Goal: Task Accomplishment & Management: Manage account settings

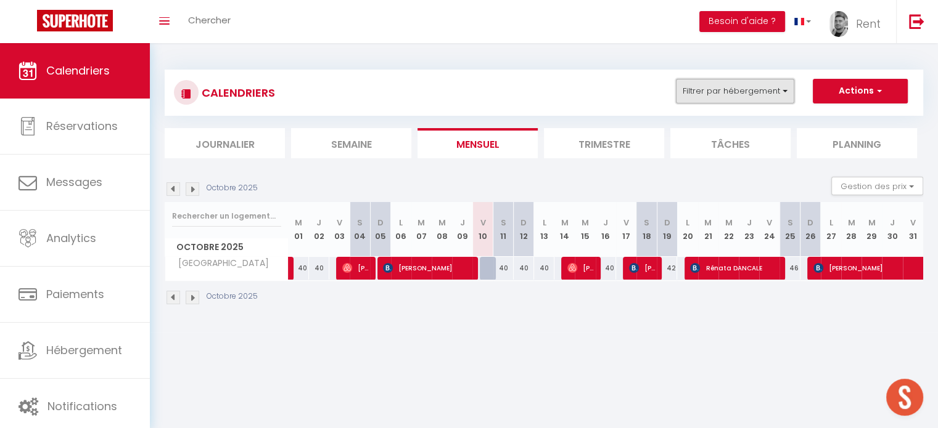
click at [747, 86] on button "Filtrer par hébergement" at bounding box center [735, 91] width 118 height 25
click at [721, 92] on button "Filtrer par hébergement" at bounding box center [735, 91] width 118 height 25
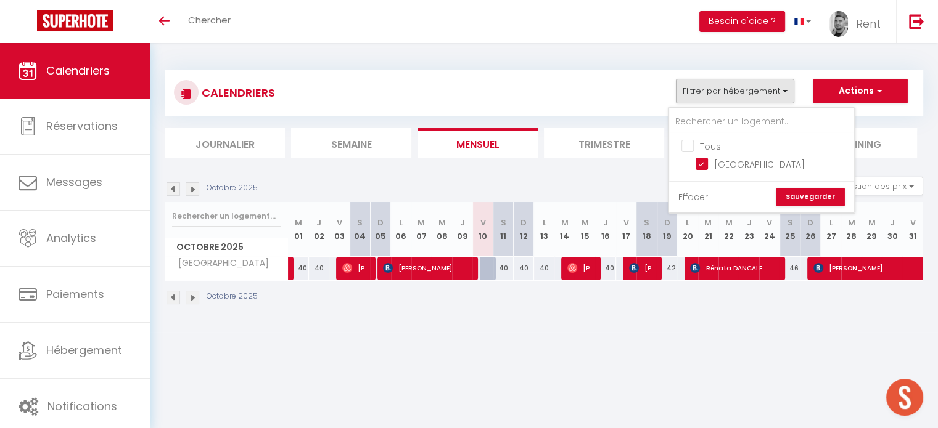
click at [695, 197] on link "Effacer" at bounding box center [693, 197] width 30 height 14
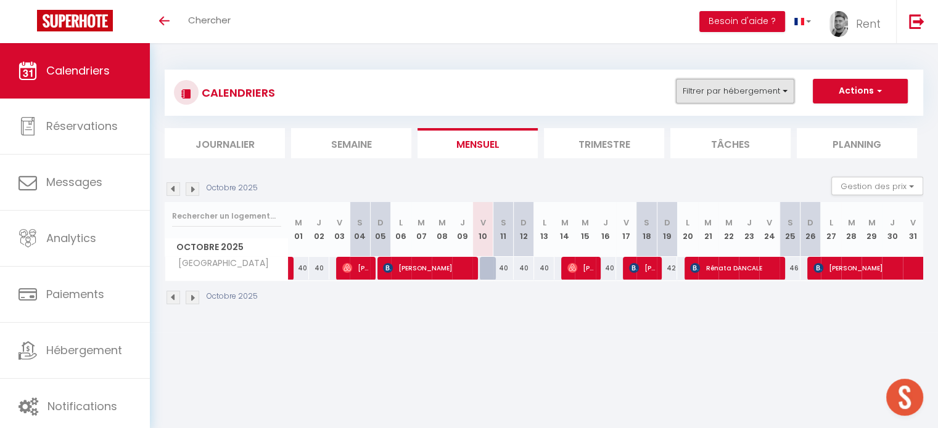
click at [732, 92] on button "Filtrer par hébergement" at bounding box center [735, 91] width 118 height 25
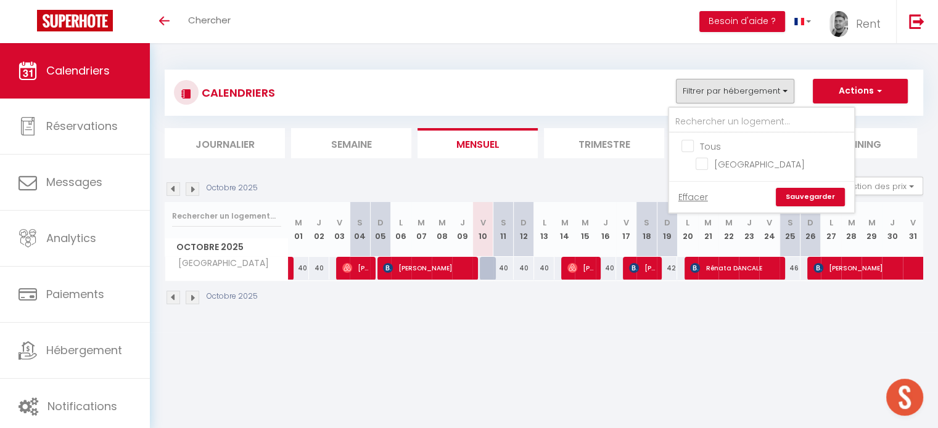
click at [690, 144] on input "Tous" at bounding box center [773, 145] width 185 height 12
checkbox input "true"
click at [824, 194] on link "Sauvegarder" at bounding box center [809, 197] width 69 height 18
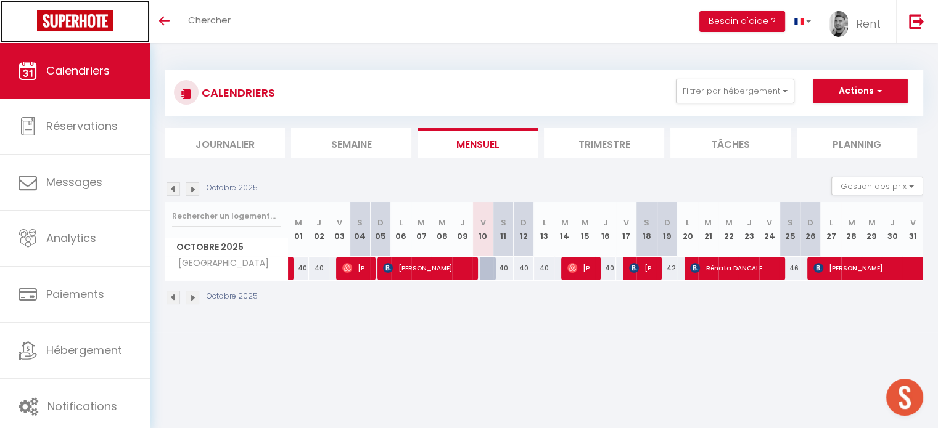
click at [89, 30] on img at bounding box center [75, 21] width 76 height 22
click at [90, 16] on img at bounding box center [75, 21] width 76 height 22
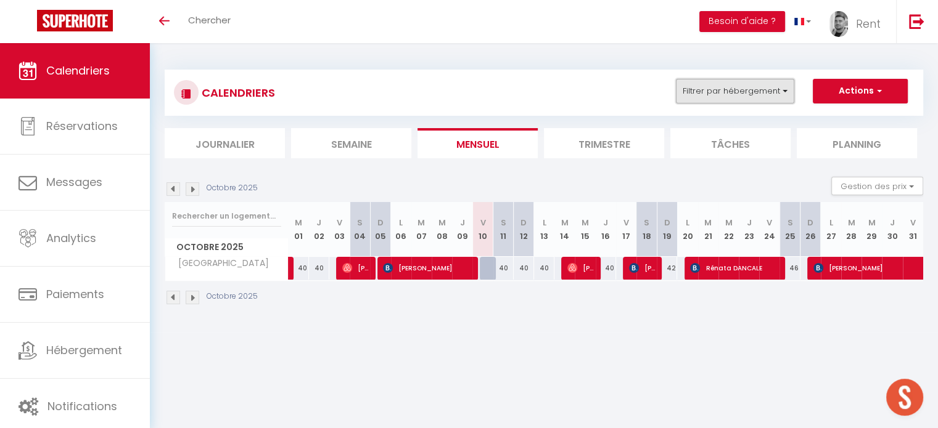
click at [780, 96] on button "Filtrer par hébergement" at bounding box center [735, 91] width 118 height 25
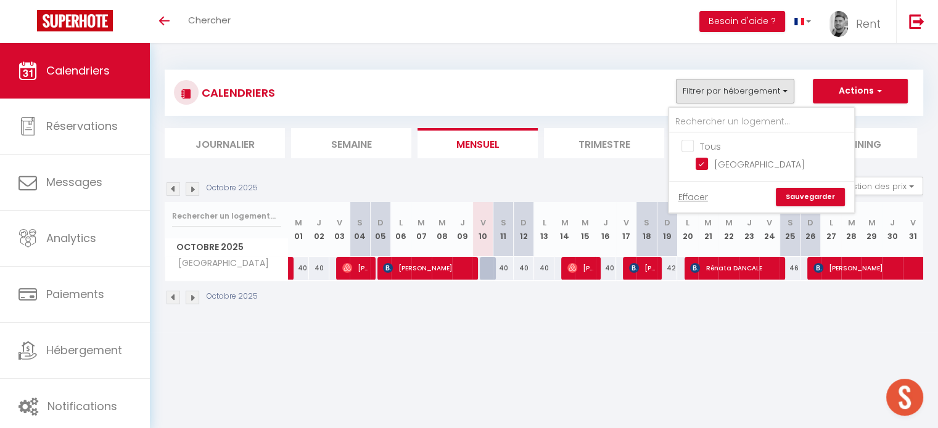
click at [689, 145] on input "Tous" at bounding box center [773, 145] width 185 height 12
checkbox input "true"
click at [801, 194] on link "Sauvegarder" at bounding box center [809, 197] width 69 height 18
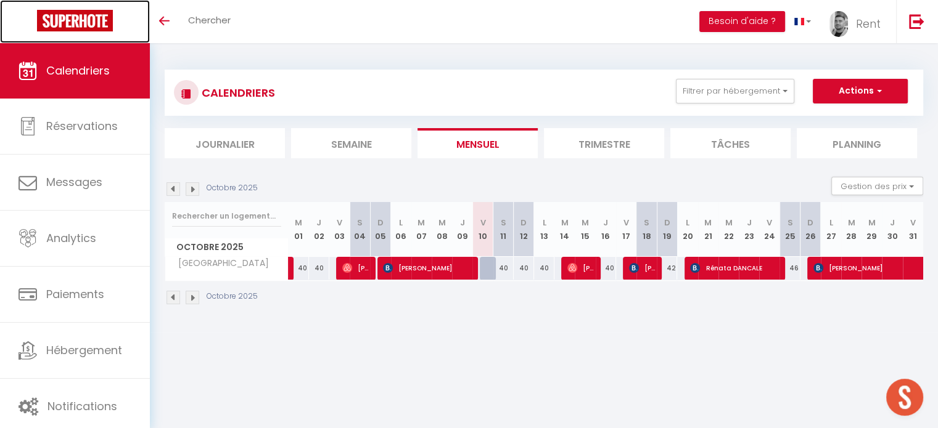
click at [106, 15] on img at bounding box center [75, 21] width 76 height 22
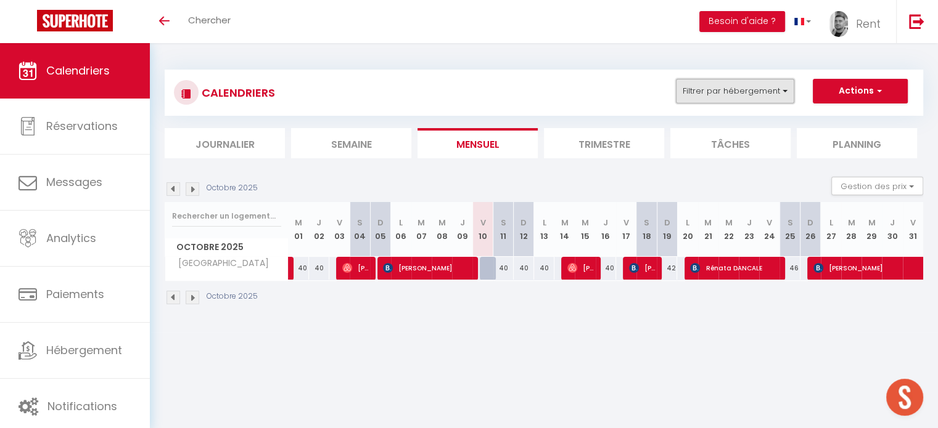
click at [726, 93] on button "Filtrer par hébergement" at bounding box center [735, 91] width 118 height 25
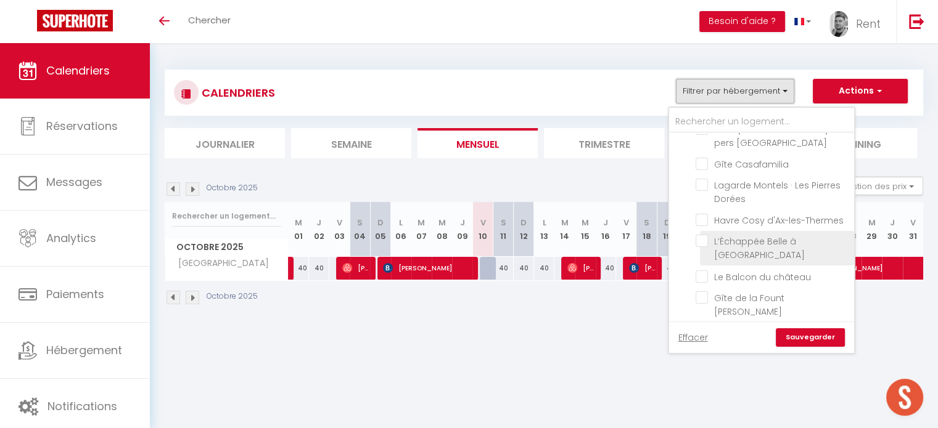
scroll to position [448, 0]
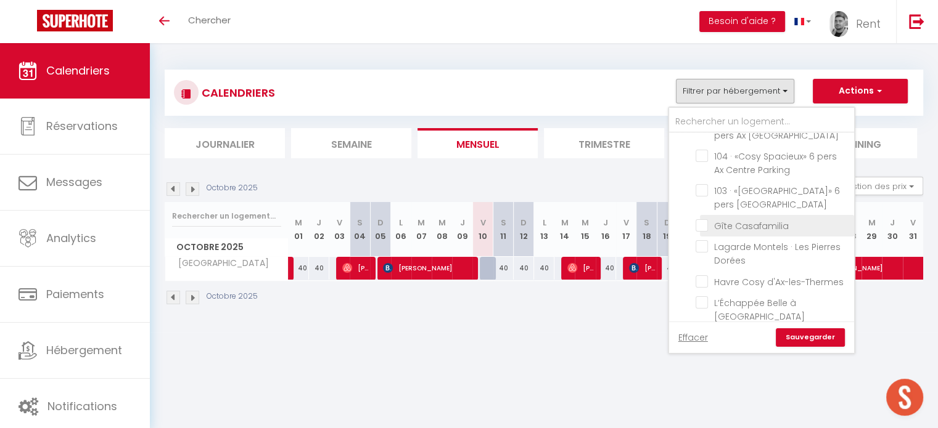
click at [702, 231] on input "Gîte Casafamilia" at bounding box center [772, 225] width 154 height 12
checkbox input "true"
checkbox input "false"
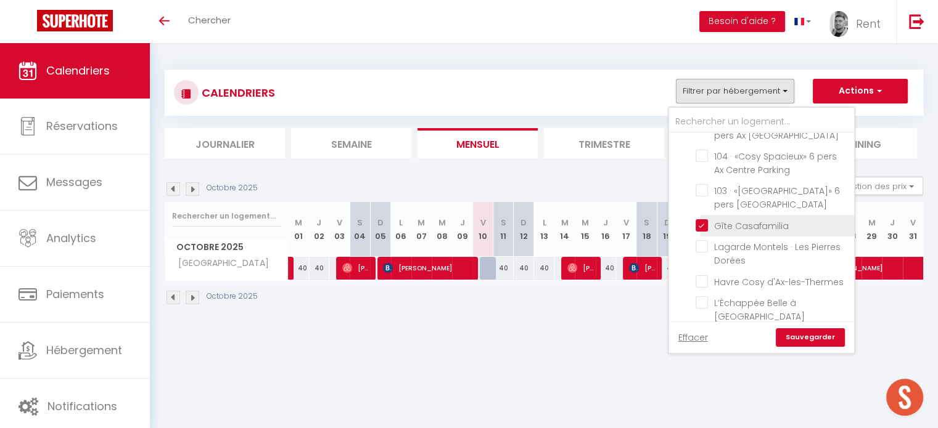
checkbox input "false"
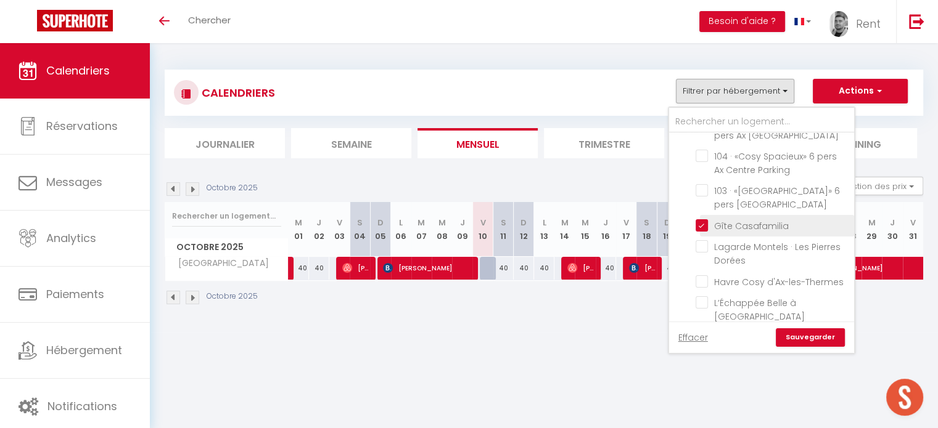
checkbox input "false"
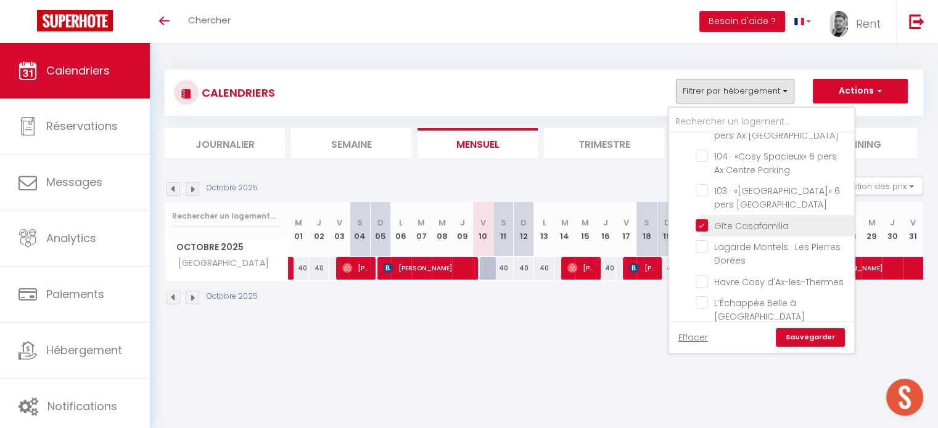
checkbox input "false"
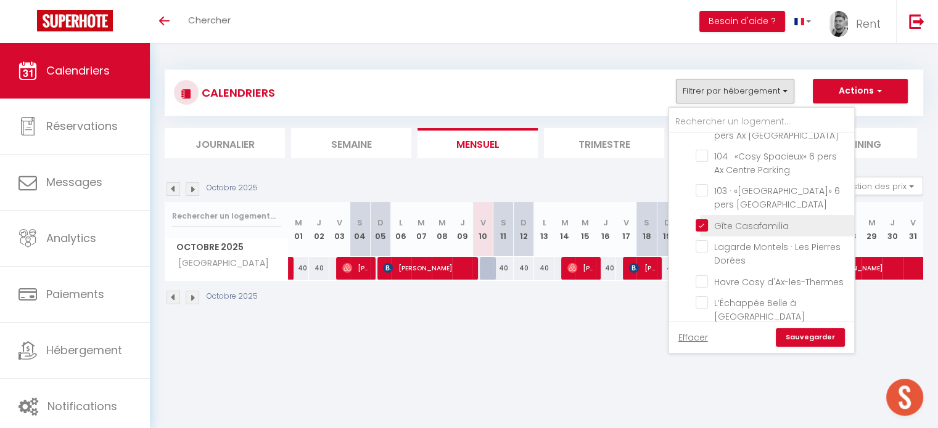
checkbox input "false"
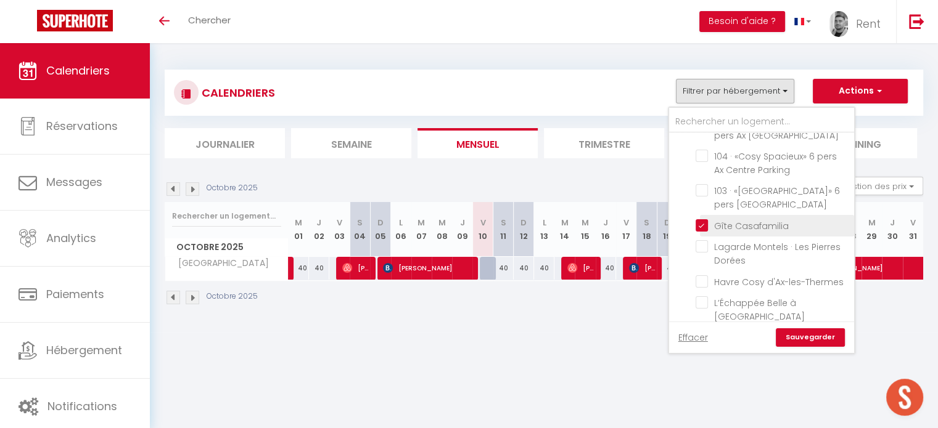
checkbox input "false"
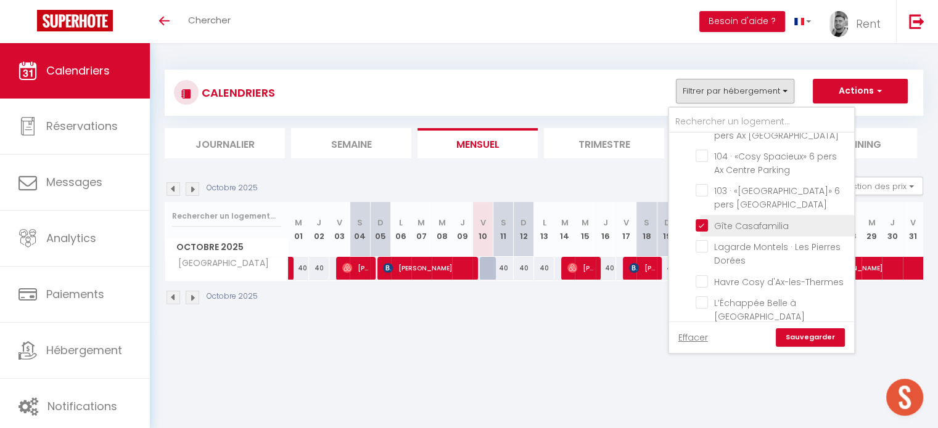
checkbox input "false"
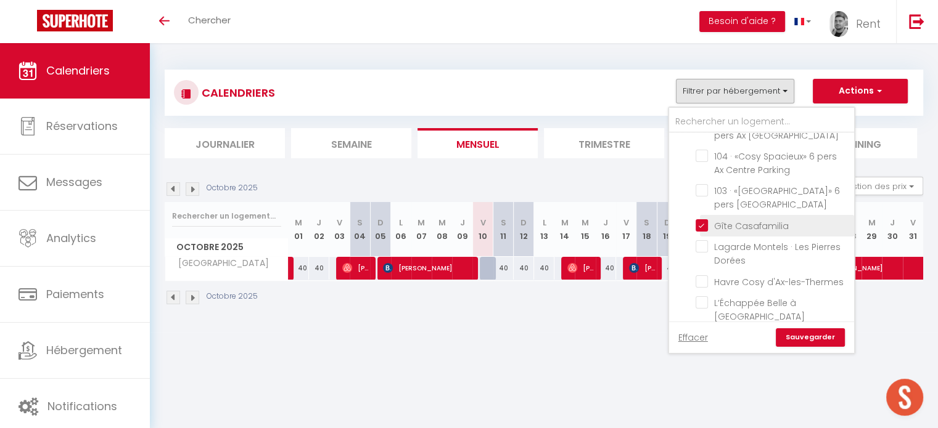
checkbox input "false"
click at [803, 335] on link "Sauvegarder" at bounding box center [809, 338] width 69 height 18
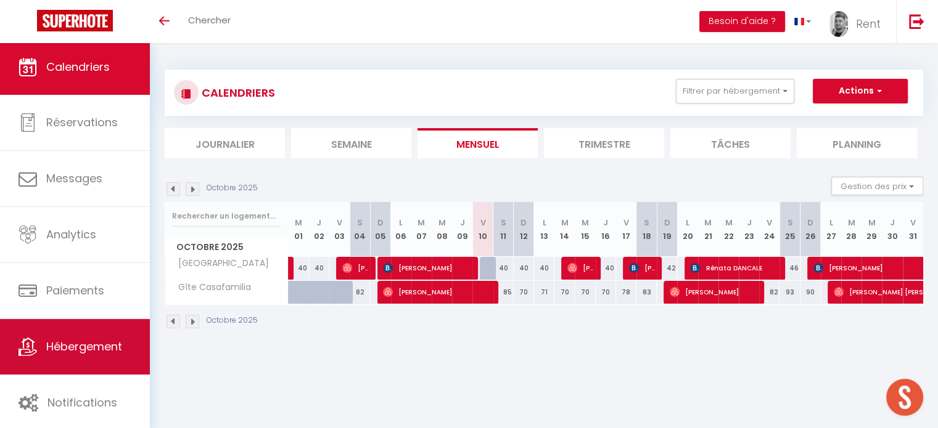
click at [49, 334] on link "Hébergement" at bounding box center [75, 346] width 150 height 55
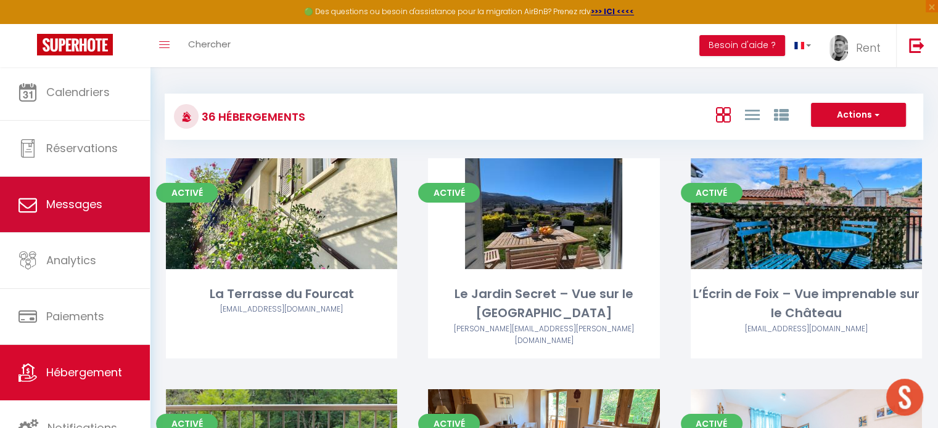
scroll to position [3, 0]
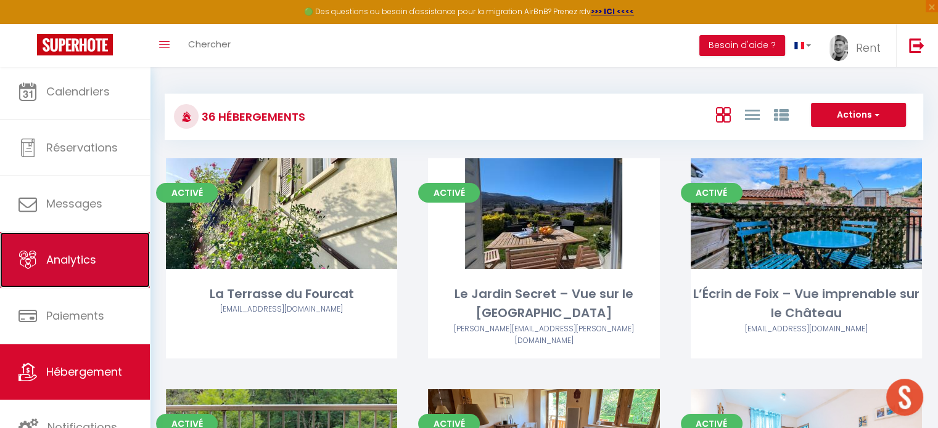
click at [56, 265] on span "Analytics" at bounding box center [71, 259] width 50 height 15
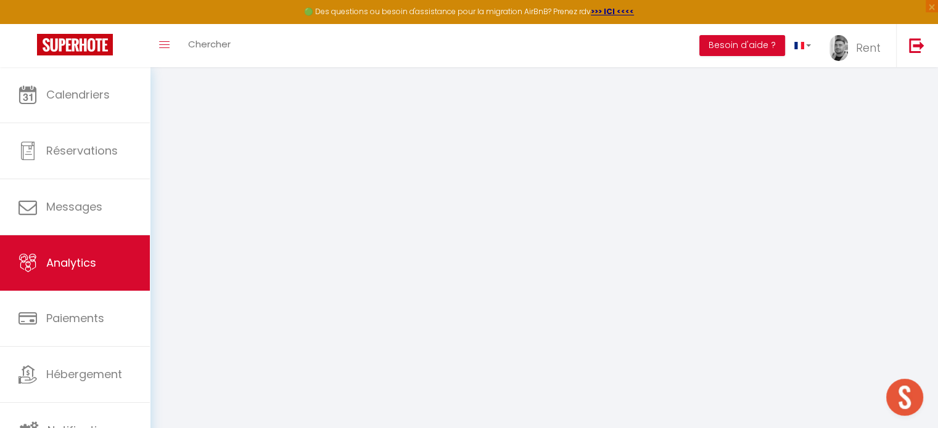
select select "2025"
select select "10"
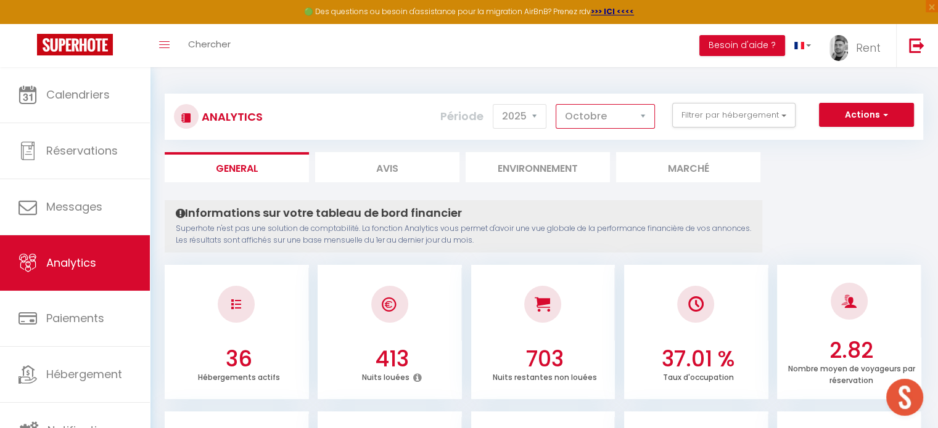
click at [620, 110] on select "Janvier Février Mars Avril Mai Juin Juillet Août Septembre Octobre Novembre Déc…" at bounding box center [604, 116] width 99 height 25
